Goal: Task Accomplishment & Management: Use online tool/utility

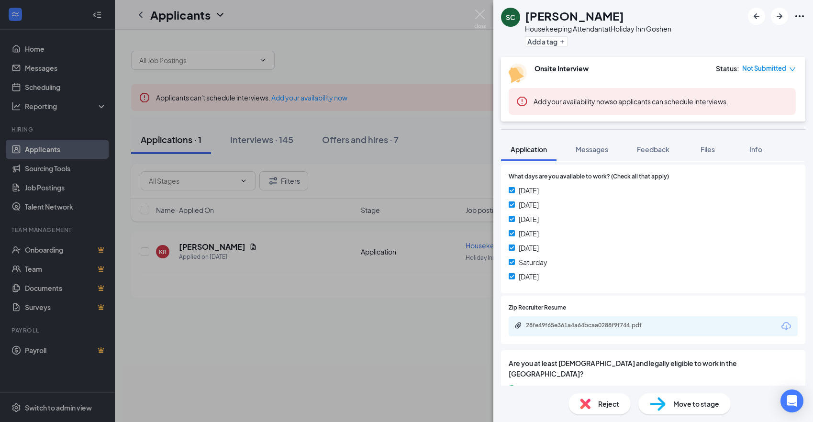
scroll to position [296, 0]
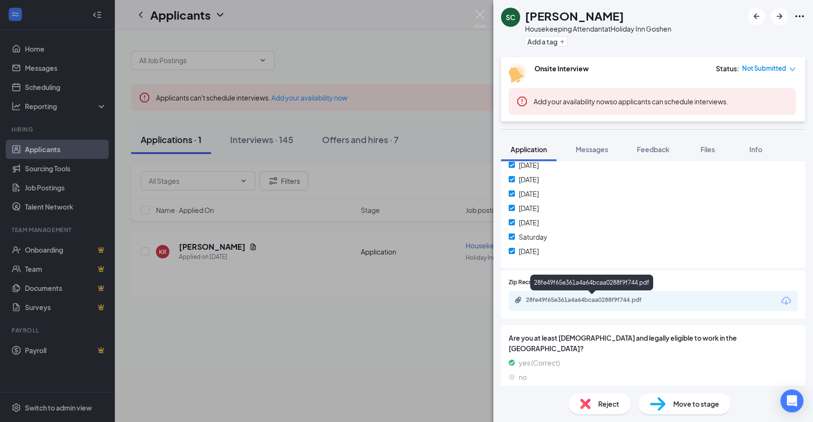
click at [608, 299] on div "28fe49f65e361a4a64bcaa0288f9f744.pdf" at bounding box center [593, 300] width 134 height 8
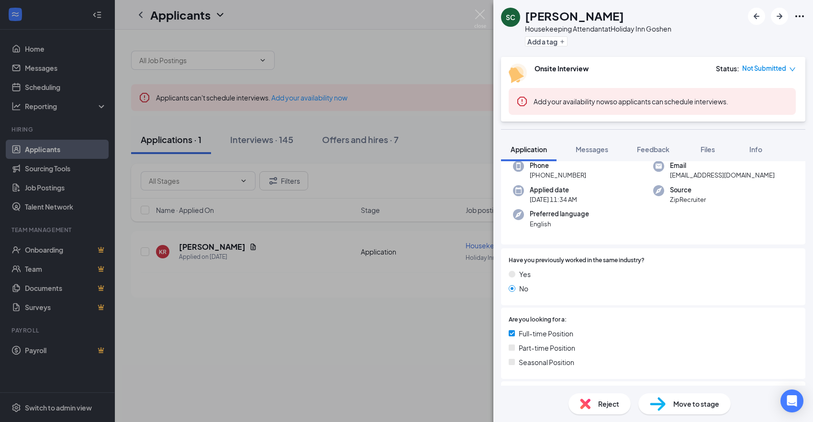
scroll to position [0, 0]
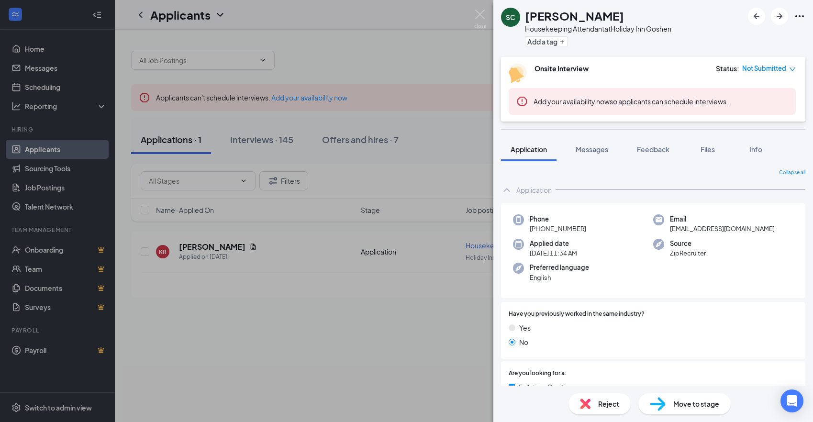
click at [780, 59] on div "Onsite Interview Status : Not Submitted Add your availability now so applicants…" at bounding box center [653, 89] width 304 height 65
click at [779, 67] on span "Not Submitted" at bounding box center [764, 69] width 44 height 10
click at [751, 93] on span "Assign Time" at bounding box center [753, 96] width 37 height 11
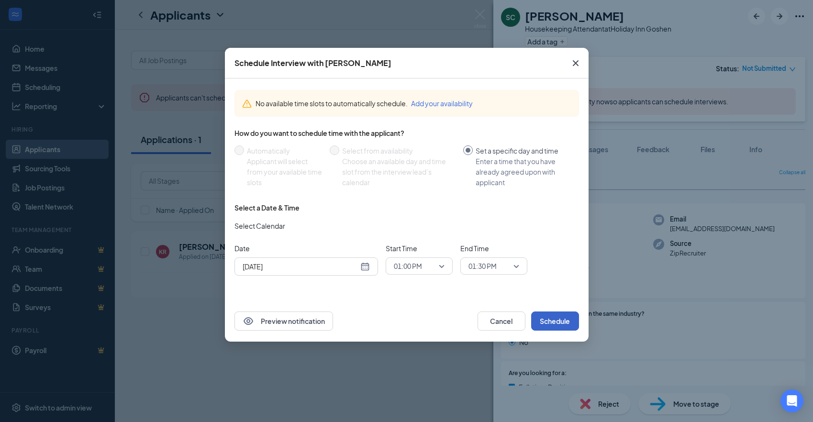
click at [566, 317] on button "Schedule" at bounding box center [555, 321] width 48 height 19
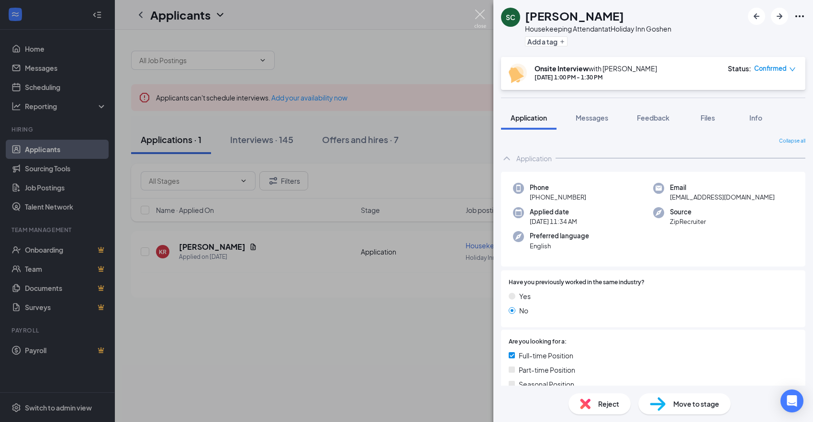
click at [482, 14] on img at bounding box center [480, 19] width 12 height 19
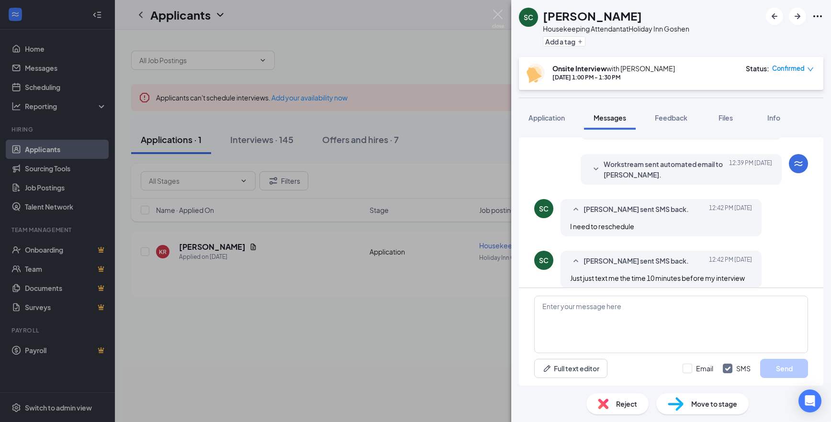
scroll to position [316, 0]
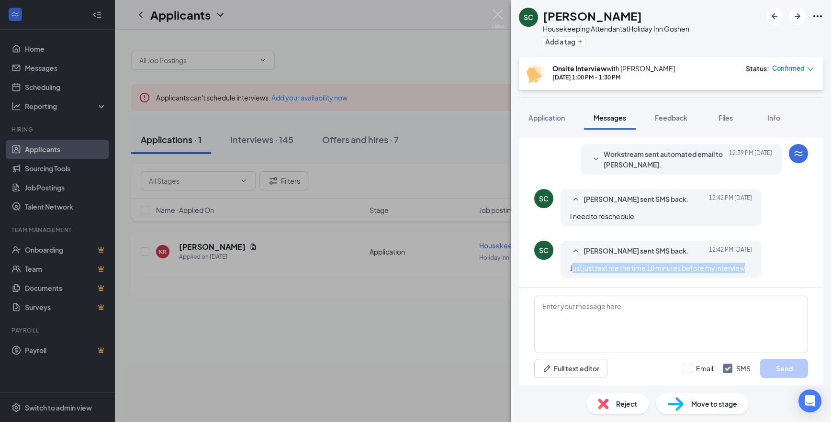
drag, startPoint x: 573, startPoint y: 270, endPoint x: 759, endPoint y: 269, distance: 185.7
click at [759, 269] on div "samantha chaffee sent SMS back. Today 12:42 PM Just just text me the time 10 mi…" at bounding box center [661, 259] width 201 height 37
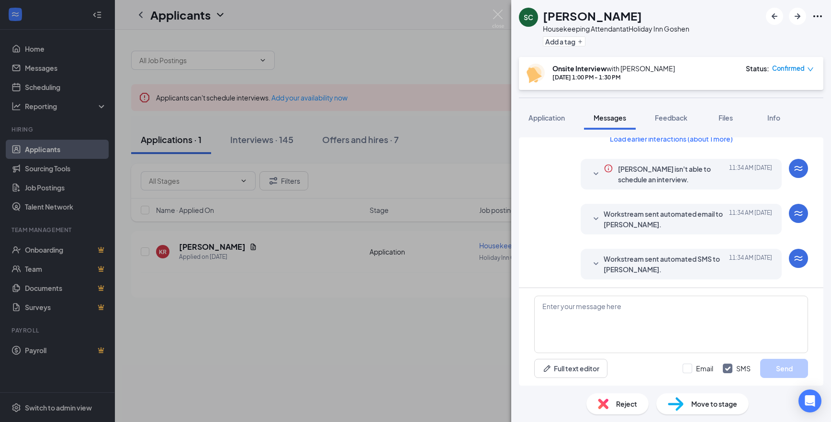
scroll to position [0, 0]
